Goal: Obtain resource: Download file/media

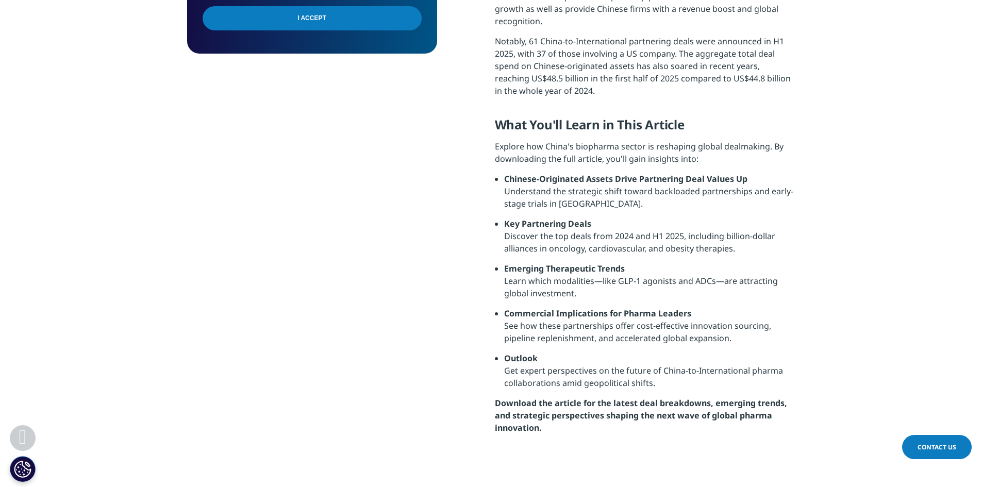
scroll to position [155, 0]
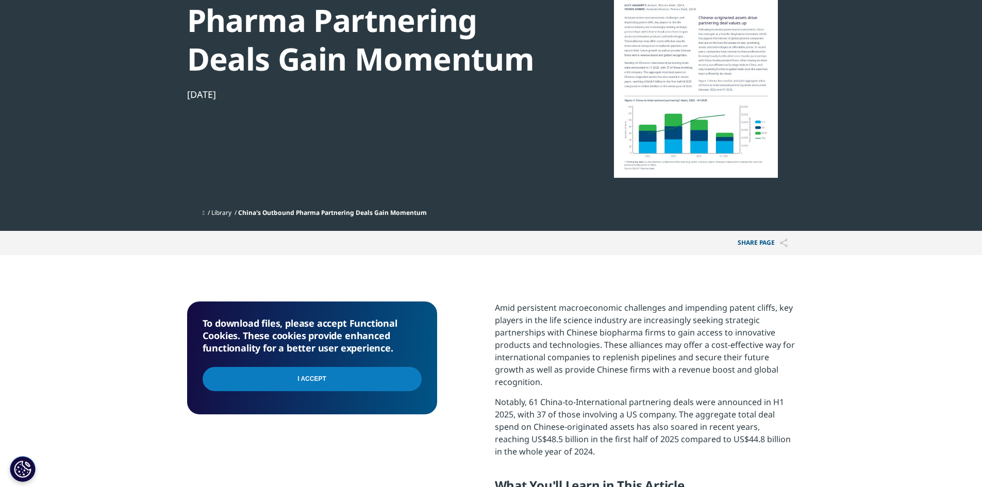
click at [409, 379] on input "I Accept" at bounding box center [312, 379] width 219 height 24
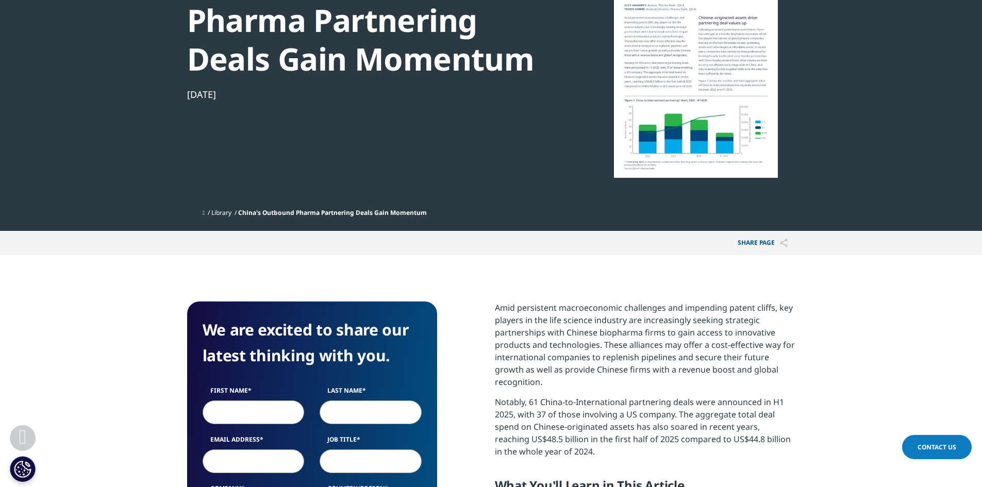
scroll to position [206, 0]
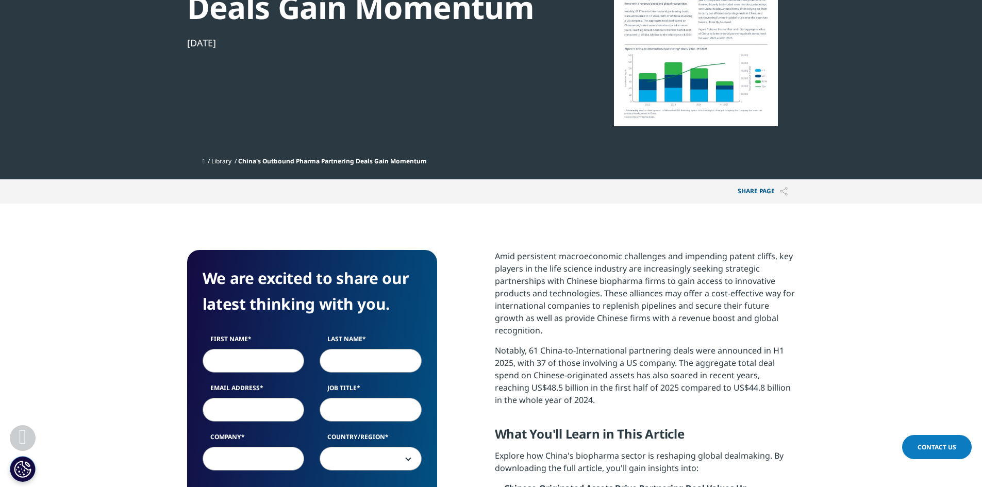
click at [281, 355] on input "First Name" at bounding box center [254, 361] width 102 height 24
type input "h"
type input "n"
type input "J"
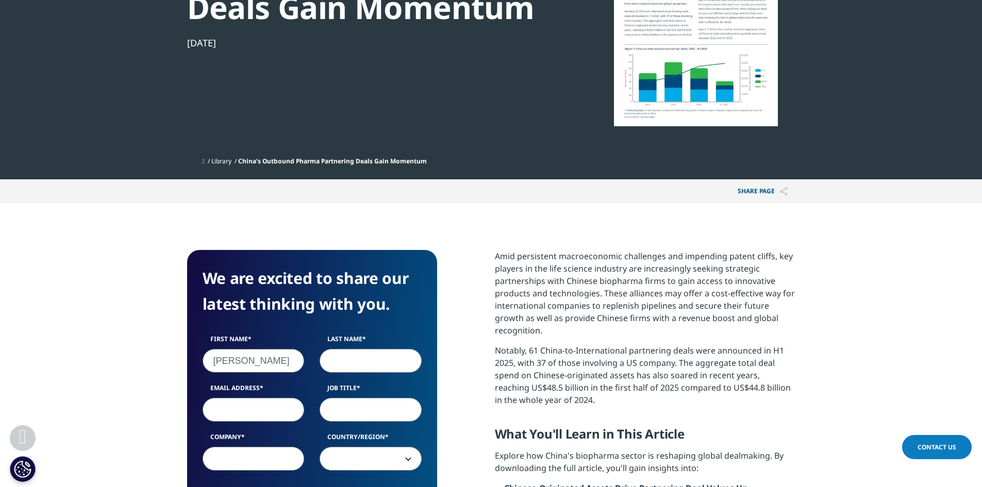
type input "[PERSON_NAME]"
click at [395, 357] on input "Last Name" at bounding box center [371, 361] width 102 height 24
type input "[PERSON_NAME]"
click at [235, 414] on input "Email Address" at bounding box center [254, 410] width 102 height 24
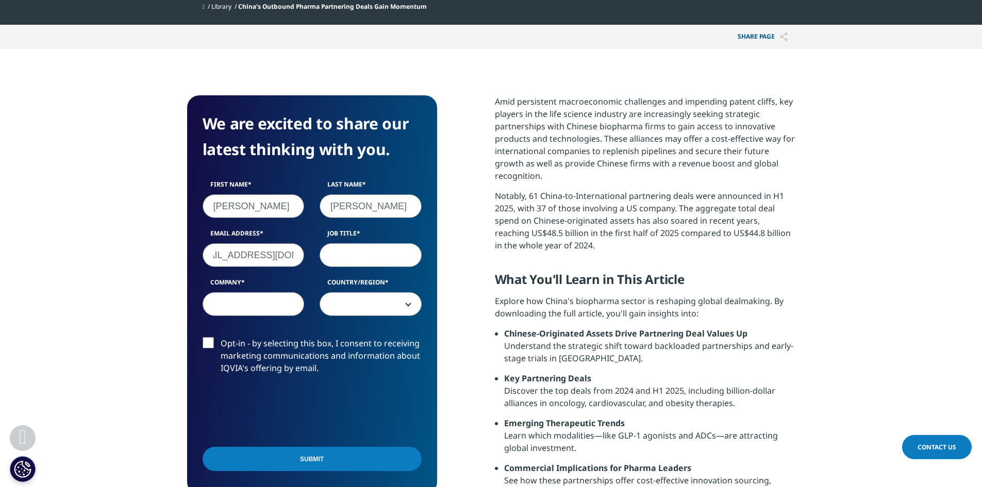
scroll to position [0, 34]
type input "[EMAIL_ADDRESS][DOMAIN_NAME]"
click at [353, 250] on input "Job Title" at bounding box center [371, 255] width 102 height 24
type input "analyst"
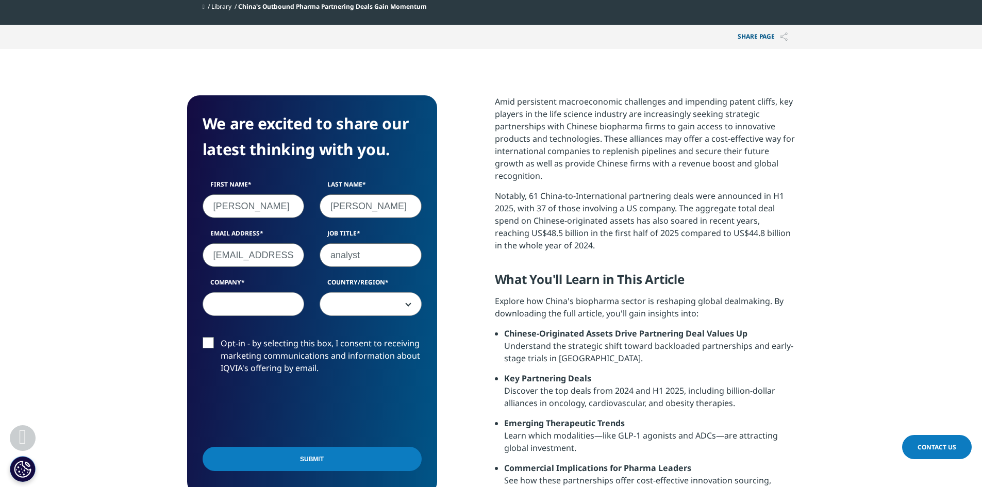
click at [224, 313] on input "Company" at bounding box center [254, 304] width 102 height 24
type input "TS"
click at [369, 307] on span at bounding box center [370, 305] width 101 height 24
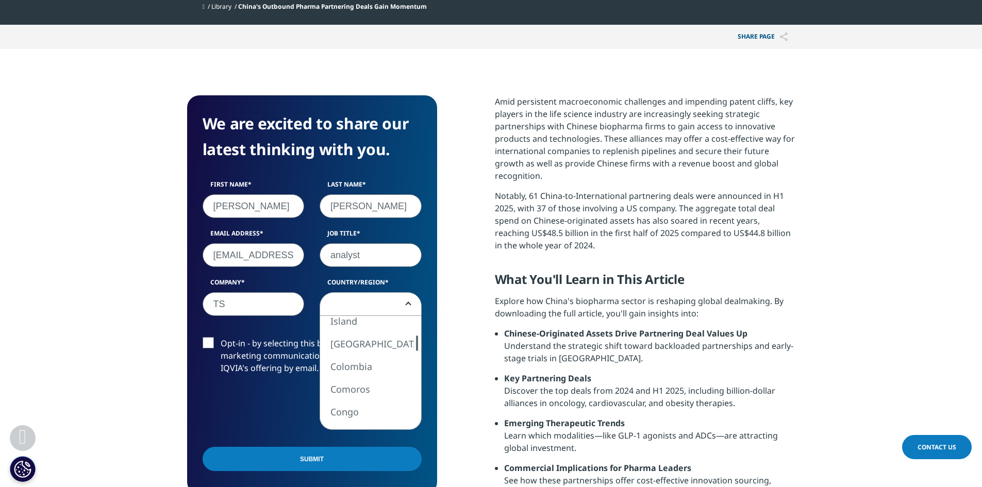
select select "China"
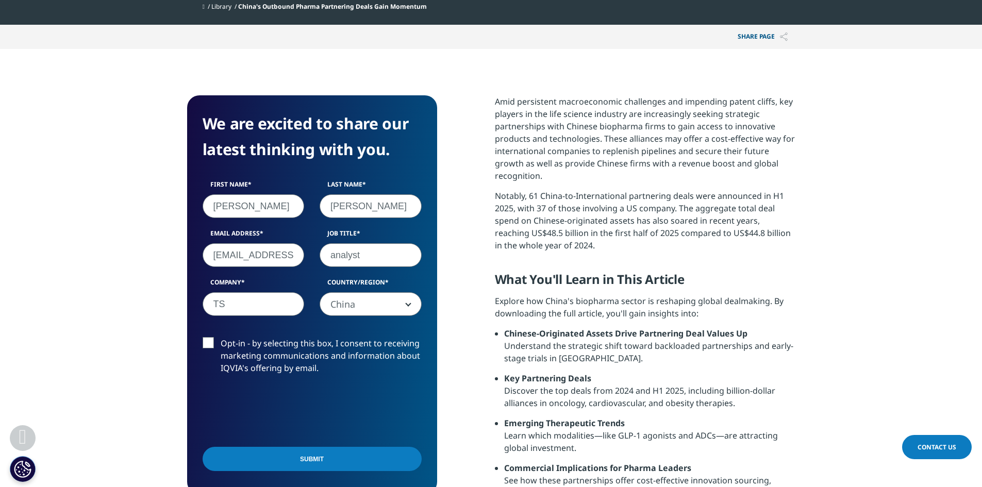
click at [209, 342] on label "Opt-in - by selecting this box, I consent to receiving marketing communications…" at bounding box center [312, 358] width 219 height 43
click at [221, 337] on input "Opt-in - by selecting this box, I consent to receiving marketing communications…" at bounding box center [221, 337] width 0 height 0
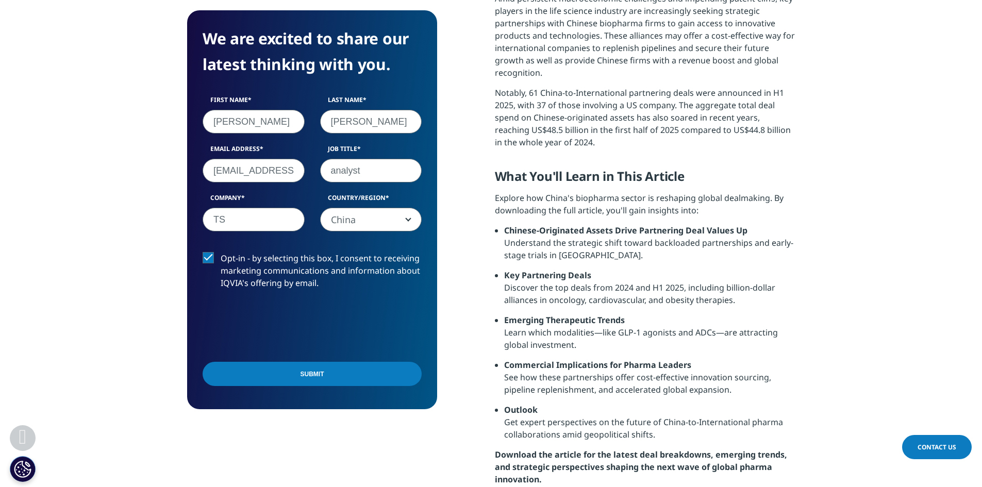
click at [341, 372] on input "Submit" at bounding box center [312, 374] width 219 height 24
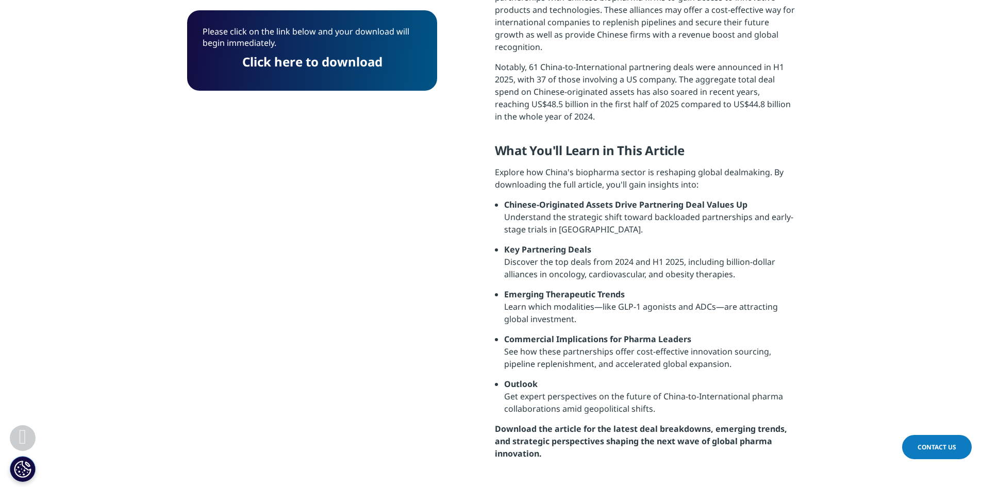
scroll to position [284, 0]
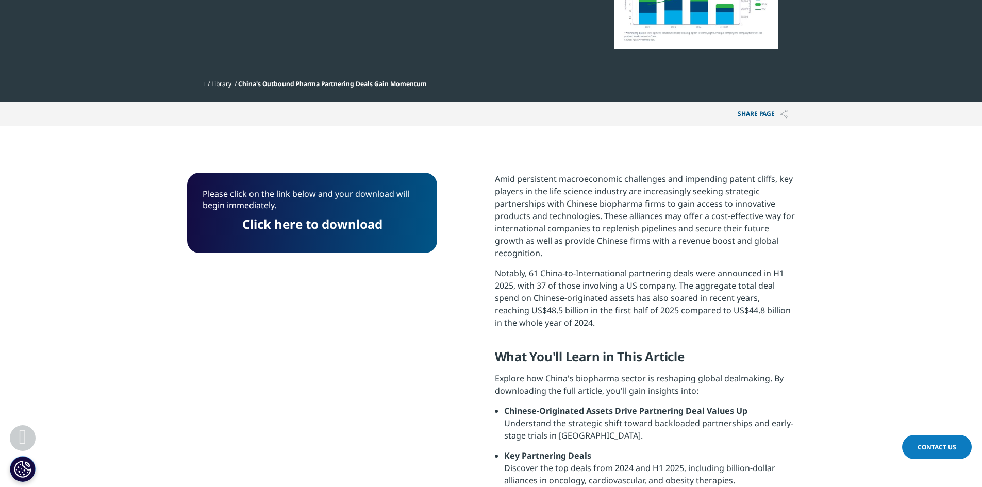
click at [354, 223] on link "Click here to download" at bounding box center [312, 224] width 140 height 17
click at [316, 221] on link "Click here to download" at bounding box center [312, 224] width 140 height 17
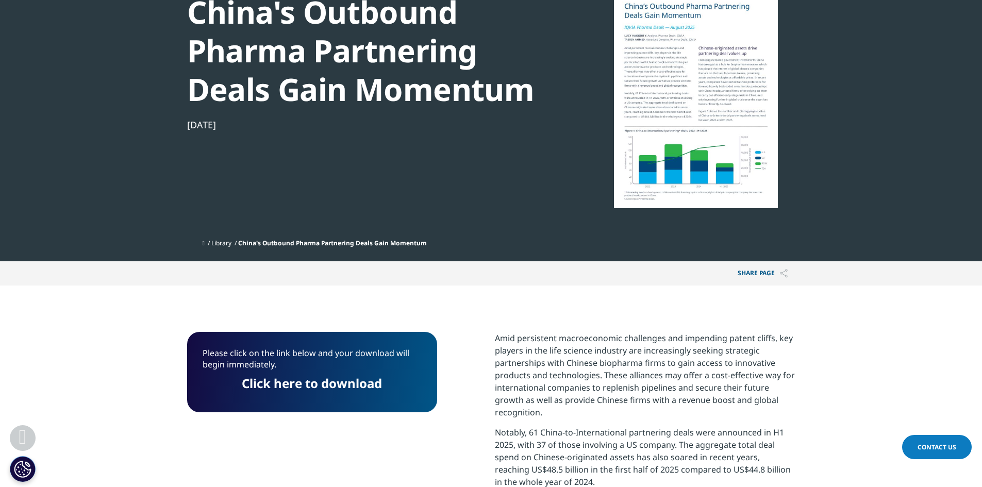
scroll to position [0, 0]
